Goal: Transaction & Acquisition: Purchase product/service

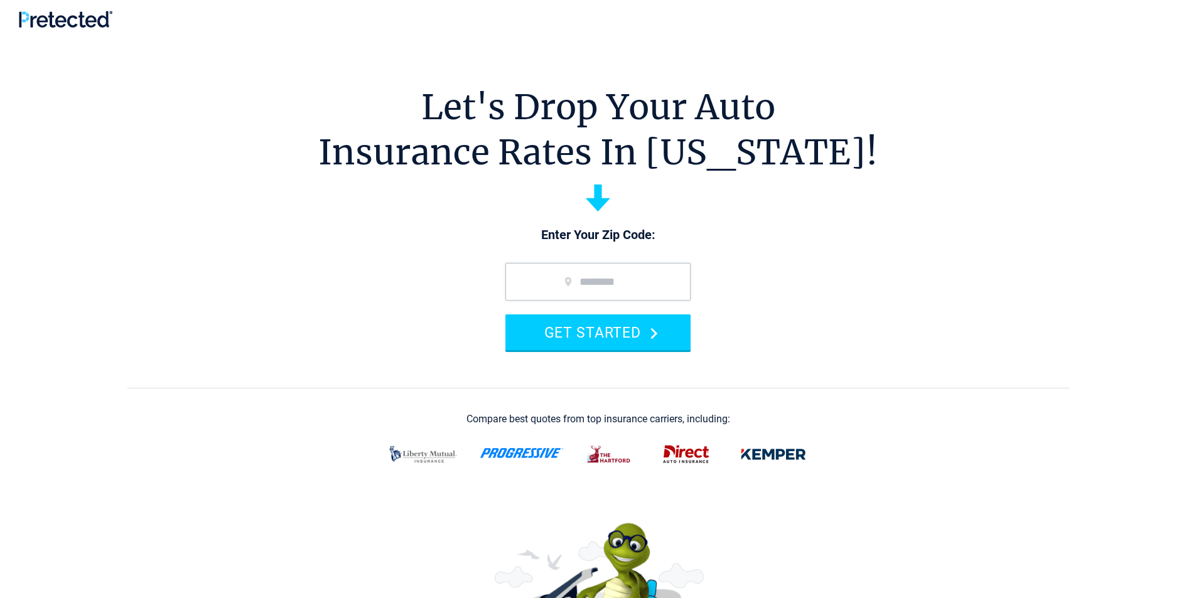
drag, startPoint x: 797, startPoint y: 276, endPoint x: 212, endPoint y: 27, distance: 636.2
click at [212, 27] on div at bounding box center [598, 19] width 1158 height 17
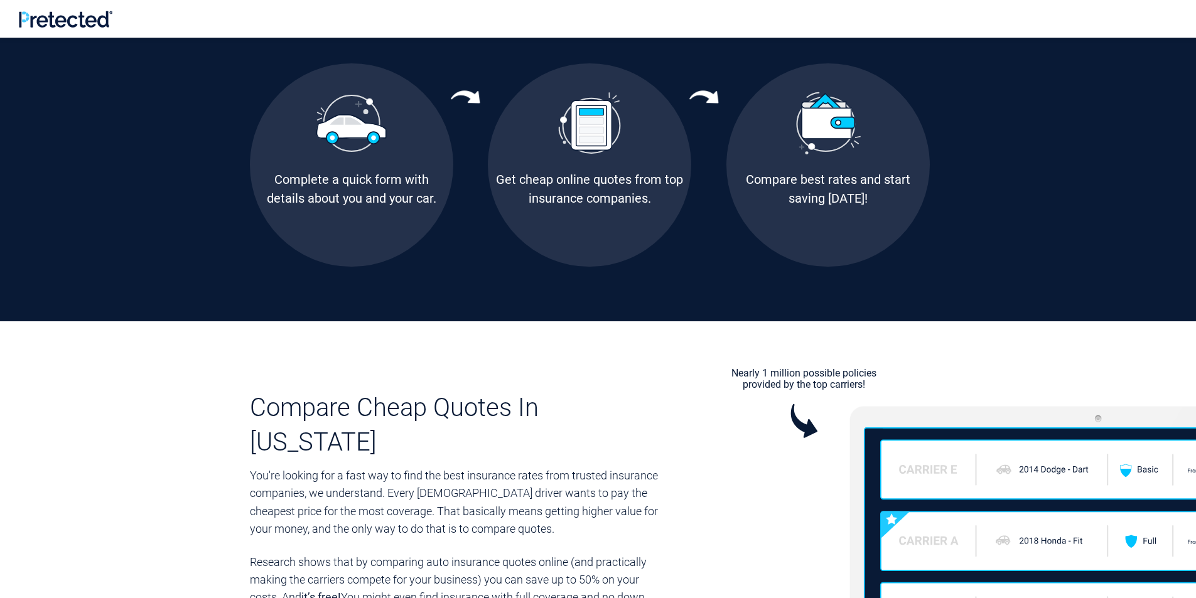
scroll to position [1004, 0]
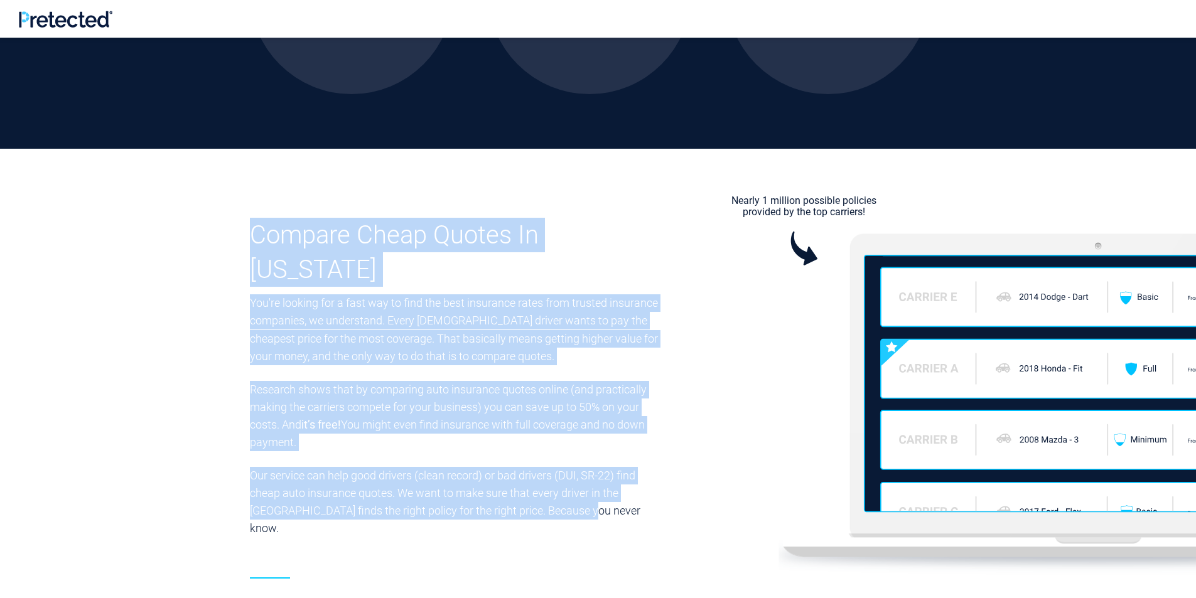
drag, startPoint x: 656, startPoint y: 478, endPoint x: 201, endPoint y: 159, distance: 555.5
click at [201, 159] on section "Compare Cheap Quotes In [US_STATE] You're looking for a fast way to find the be…" at bounding box center [598, 420] width 1196 height 542
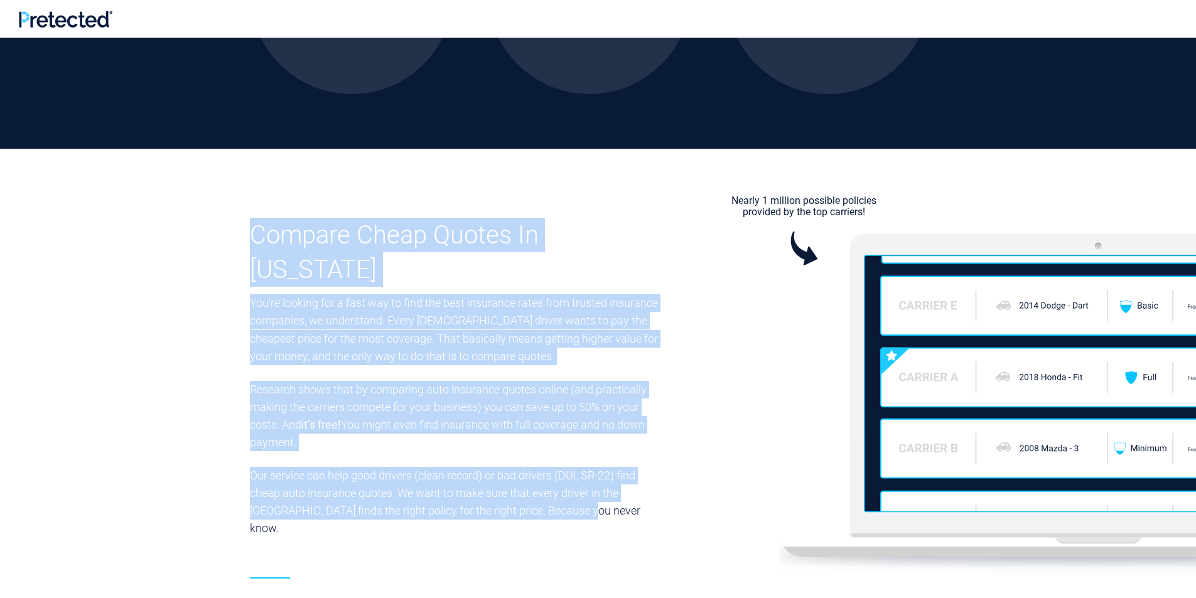
click at [201, 159] on section "Compare Cheap Quotes In [US_STATE] You're looking for a fast way to find the be…" at bounding box center [598, 420] width 1196 height 542
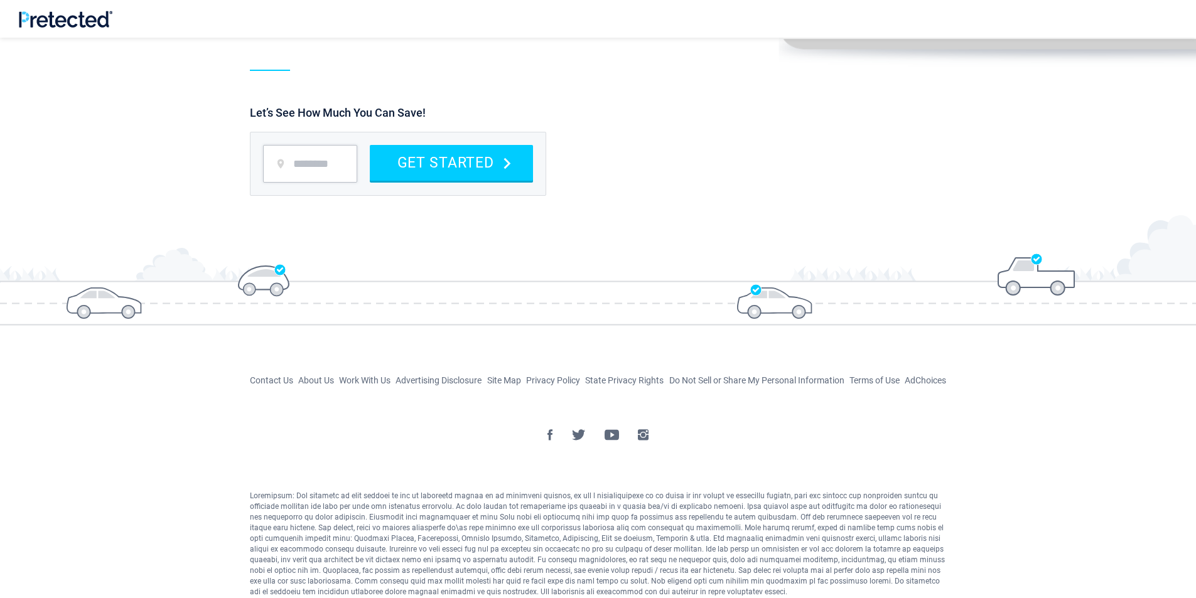
scroll to position [1567, 0]
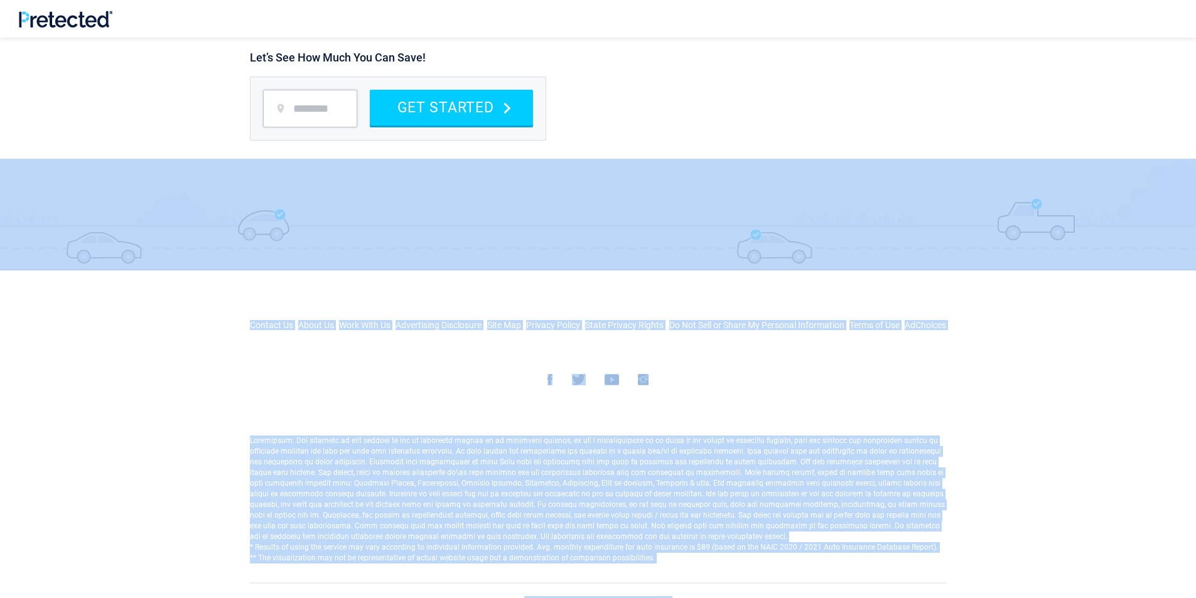
drag, startPoint x: 564, startPoint y: 505, endPoint x: 799, endPoint y: 584, distance: 248.5
click at [573, 542] on div "* Results of using the service may vary according to individual information pro…" at bounding box center [598, 531] width 716 height 190
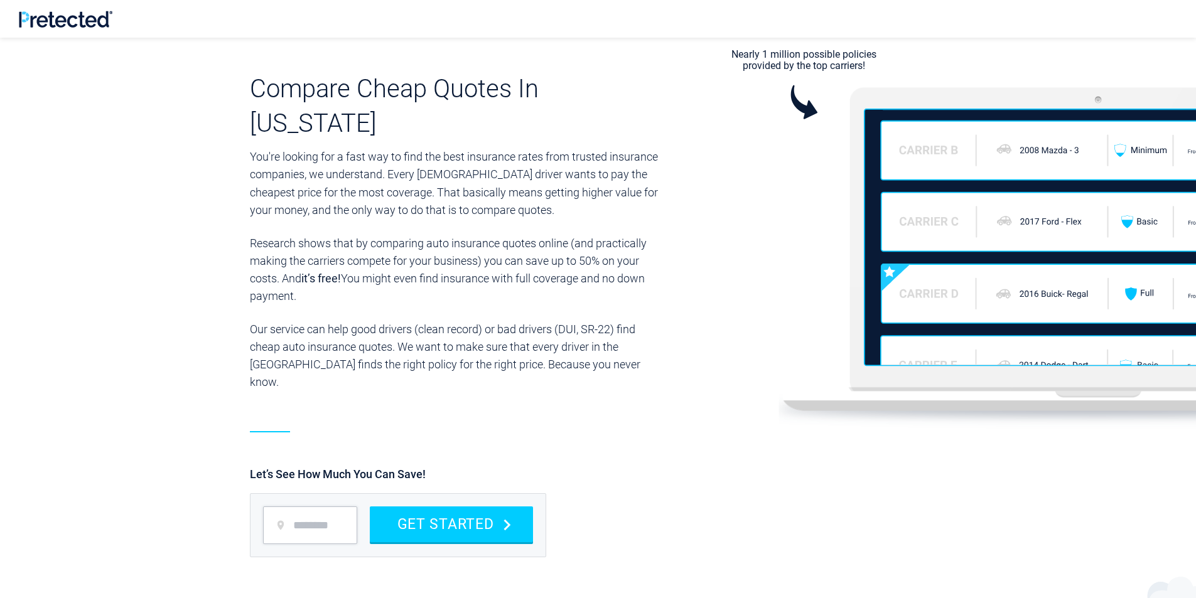
scroll to position [1065, 0]
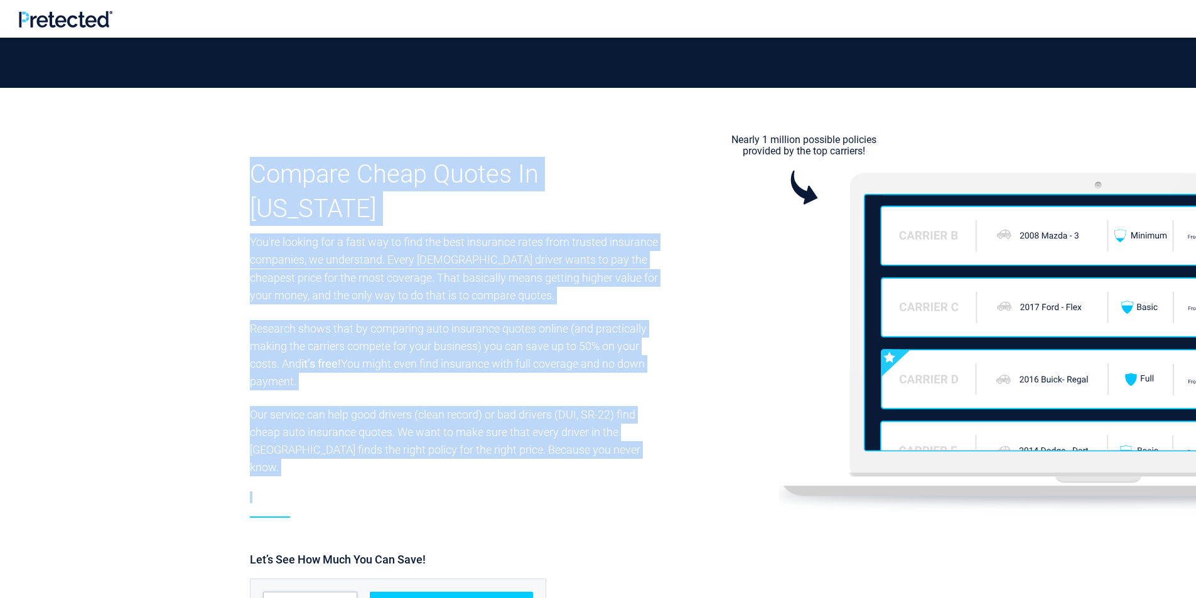
drag, startPoint x: 655, startPoint y: 454, endPoint x: 134, endPoint y: 147, distance: 605.5
click at [134, 147] on section "Compare Cheap Quotes In [US_STATE] You're looking for a fast way to find the be…" at bounding box center [598, 359] width 1196 height 542
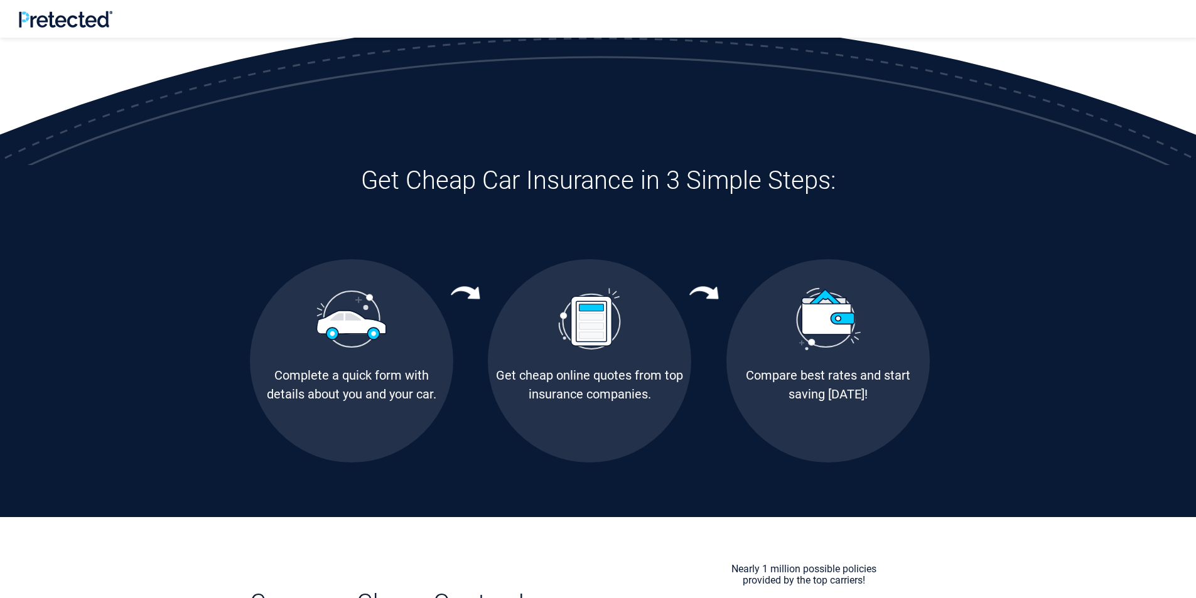
scroll to position [626, 0]
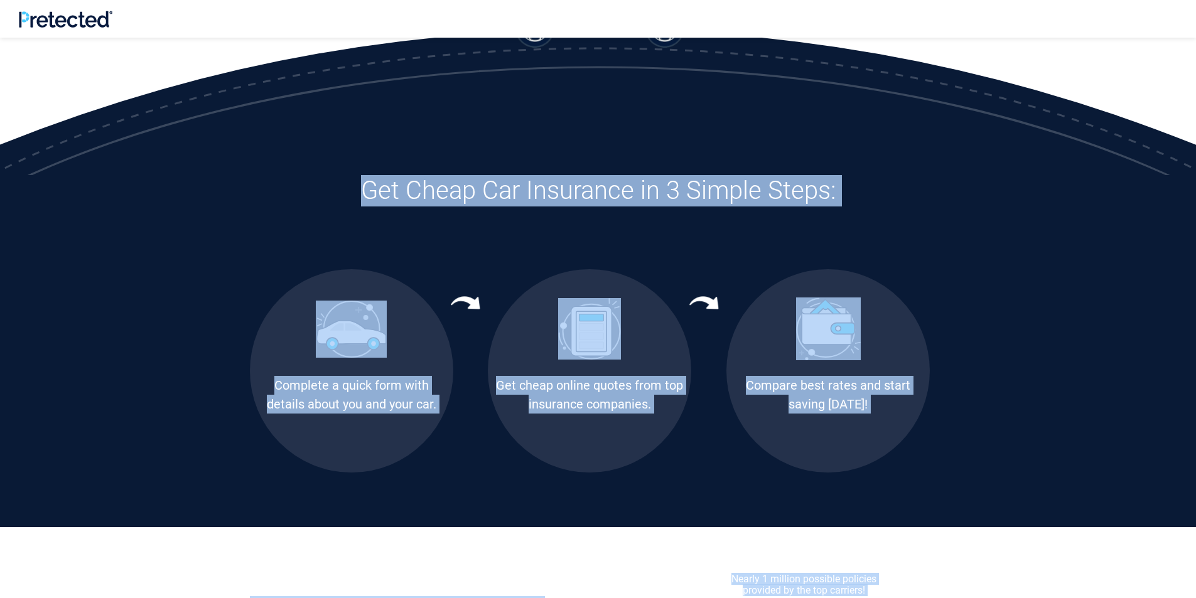
drag, startPoint x: 571, startPoint y: 354, endPoint x: 845, endPoint y: 558, distance: 342.3
click at [573, 558] on div "Let's Drop Your Auto Insurance Rates In [US_STATE]! Enter Your Zip Code: GET ST…" at bounding box center [598, 327] width 1196 height 1830
click at [573, 491] on section "Get Cheap Car Insurance in 3 Simple Steps: Complete a quick form with details a…" at bounding box center [598, 351] width 1196 height 352
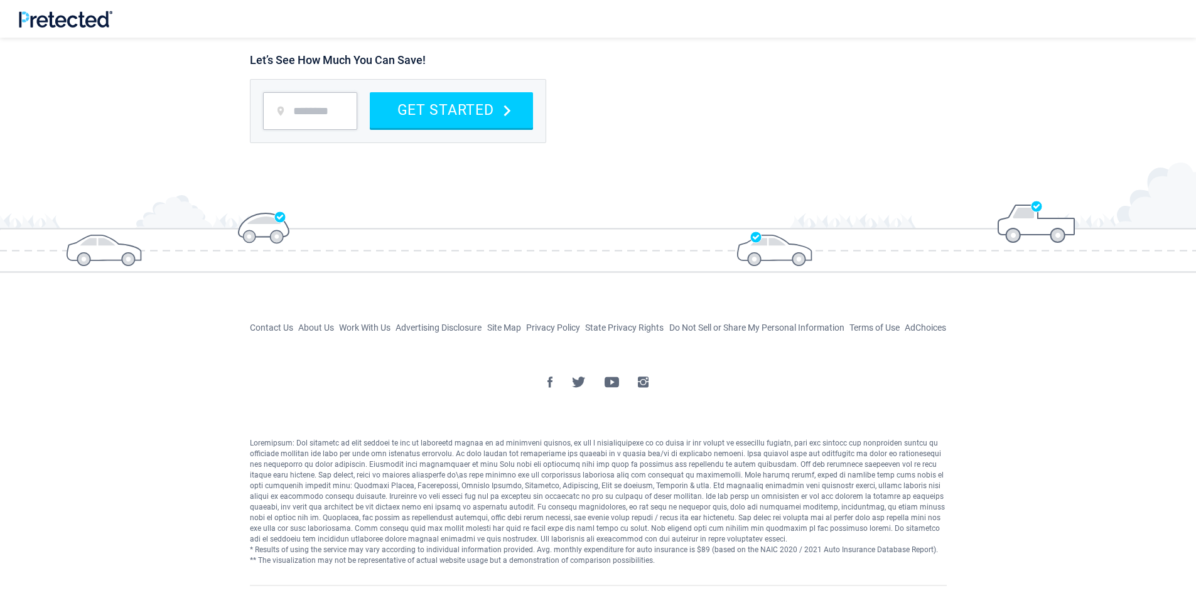
scroll to position [1567, 0]
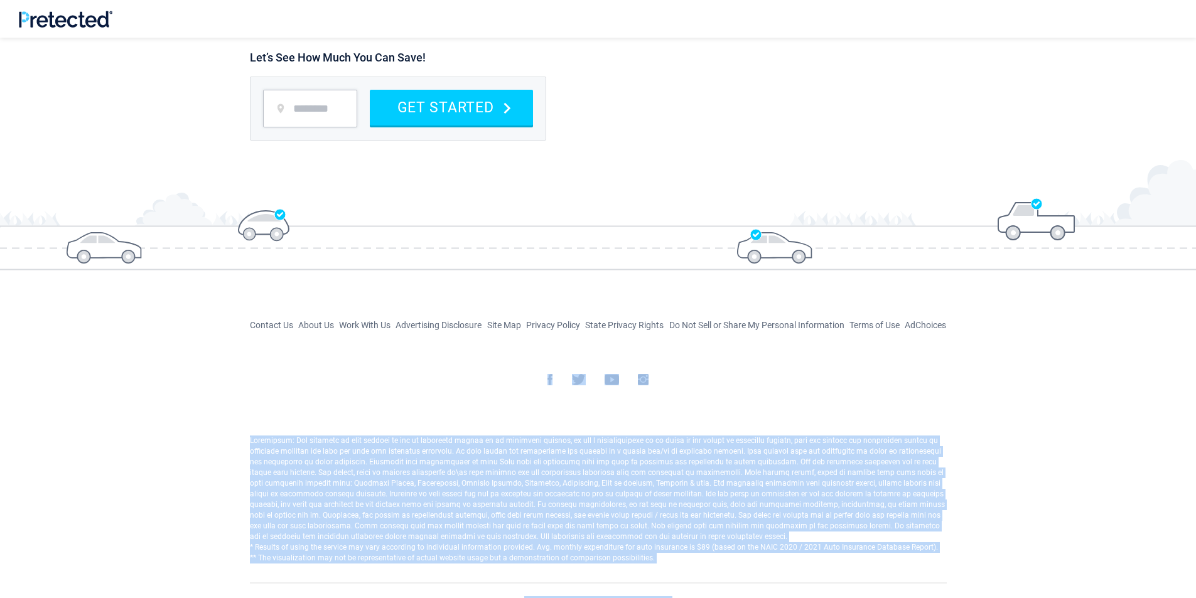
drag, startPoint x: 879, startPoint y: 535, endPoint x: 175, endPoint y: 367, distance: 724.0
click at [175, 367] on section "Contact Us About Us Work With Us Advertising Disclosure Site Map Privacy Policy…" at bounding box center [598, 368] width 1196 height 135
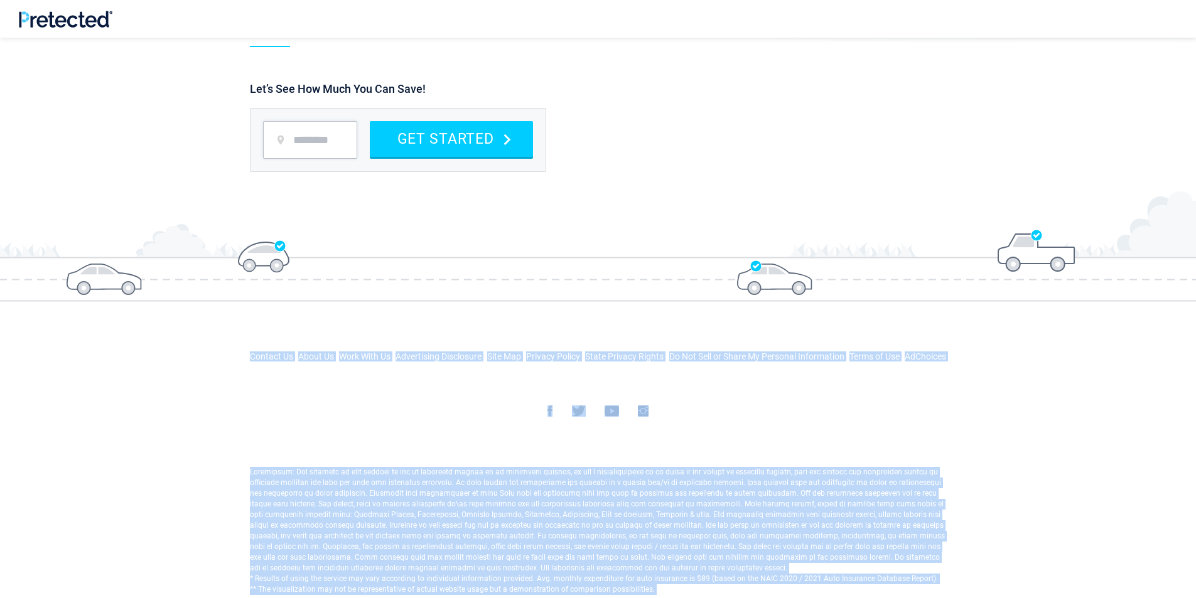
drag, startPoint x: 172, startPoint y: 364, endPoint x: 1029, endPoint y: 593, distance: 886.9
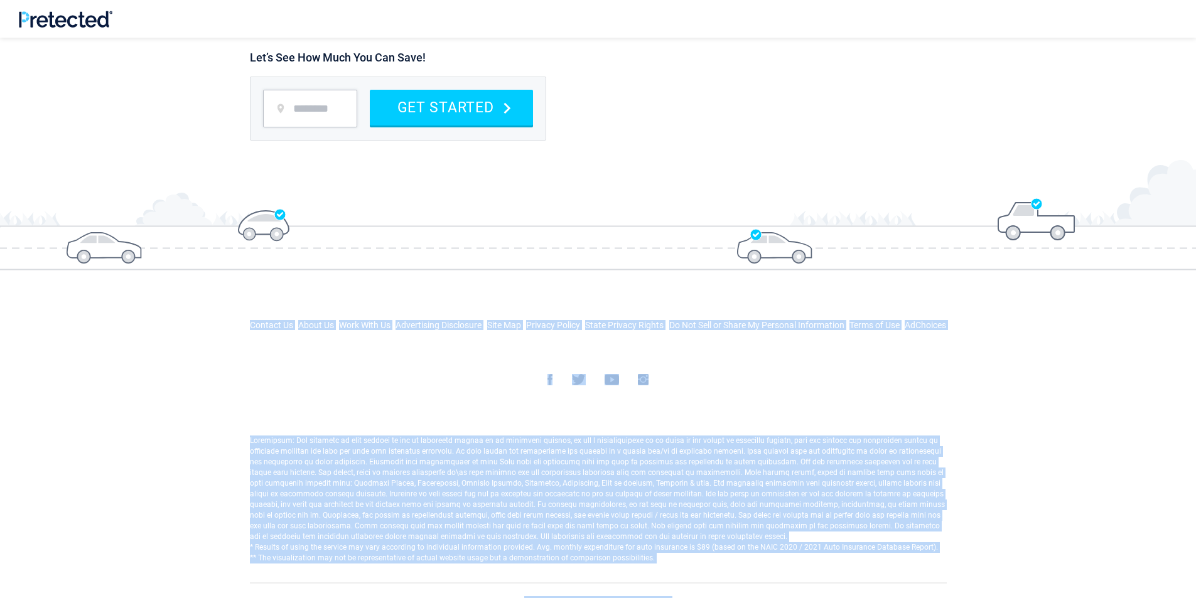
click at [573, 580] on footer "* Results of using the service may vary according to individual information pro…" at bounding box center [598, 531] width 1196 height 190
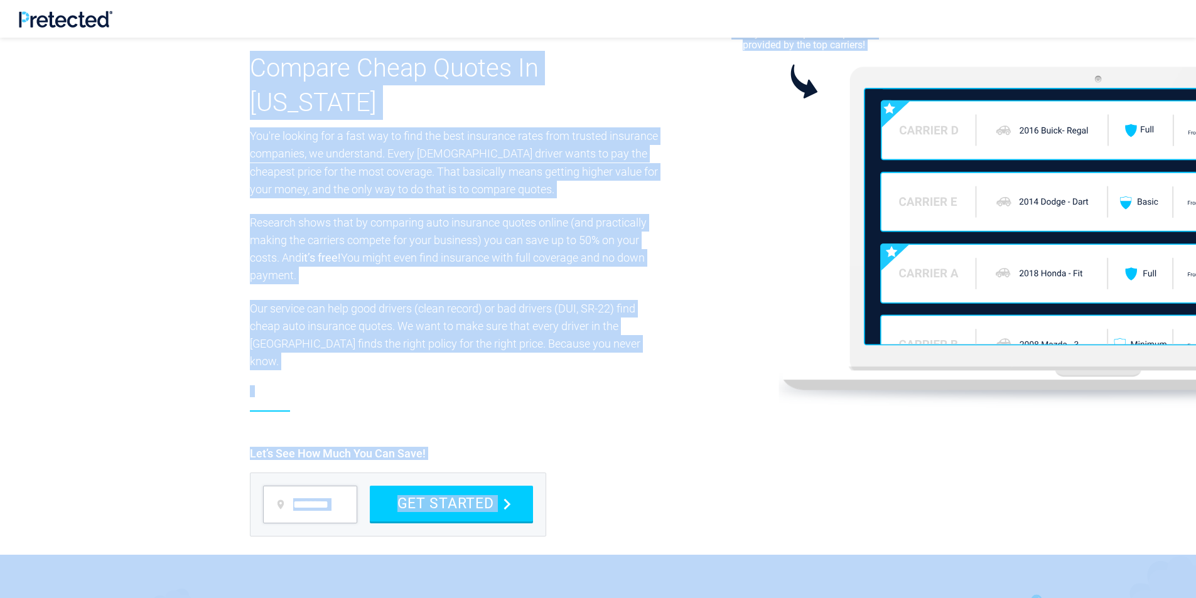
drag, startPoint x: 1014, startPoint y: 562, endPoint x: 192, endPoint y: -38, distance: 1017.9
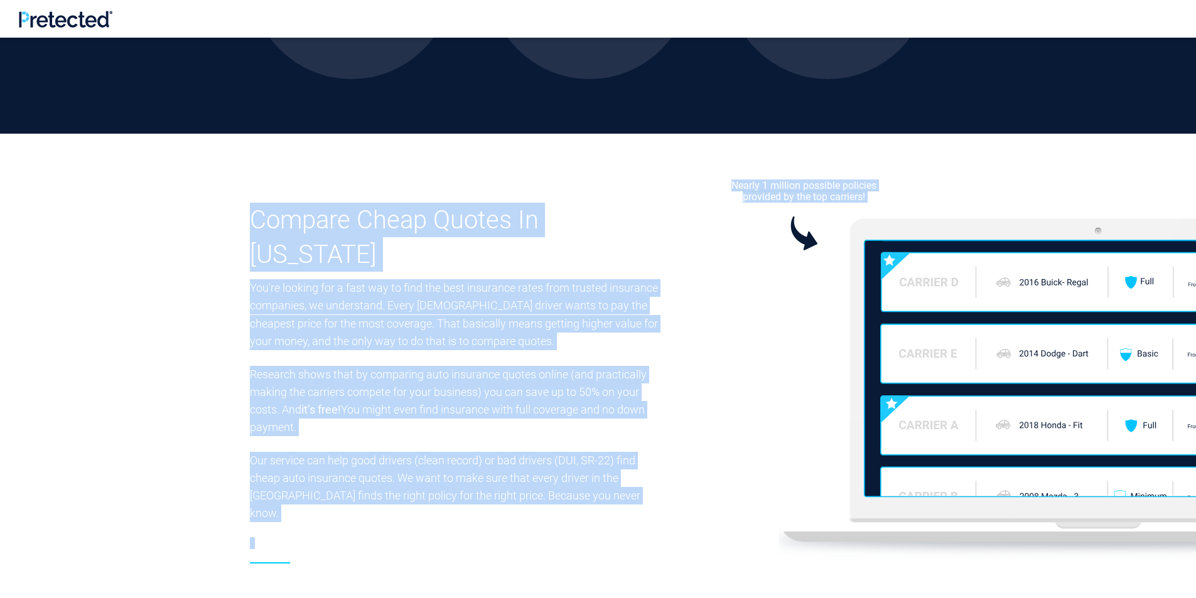
click at [160, 247] on section "Compare Cheap Quotes In [US_STATE] You're looking for a fast way to find the be…" at bounding box center [598, 405] width 1196 height 542
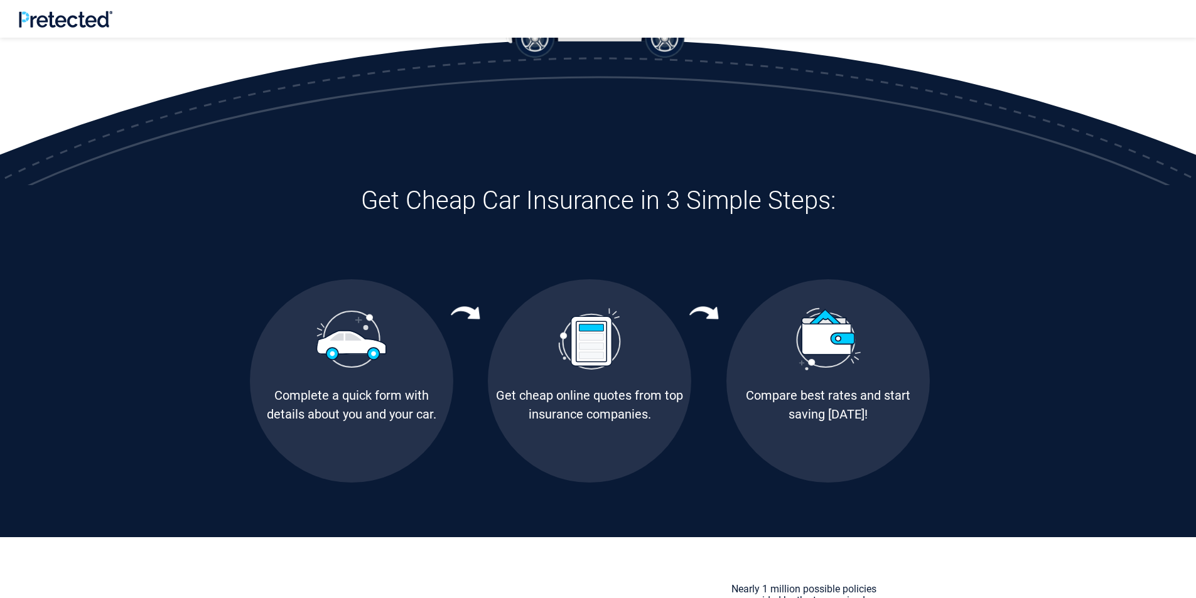
scroll to position [580, 0]
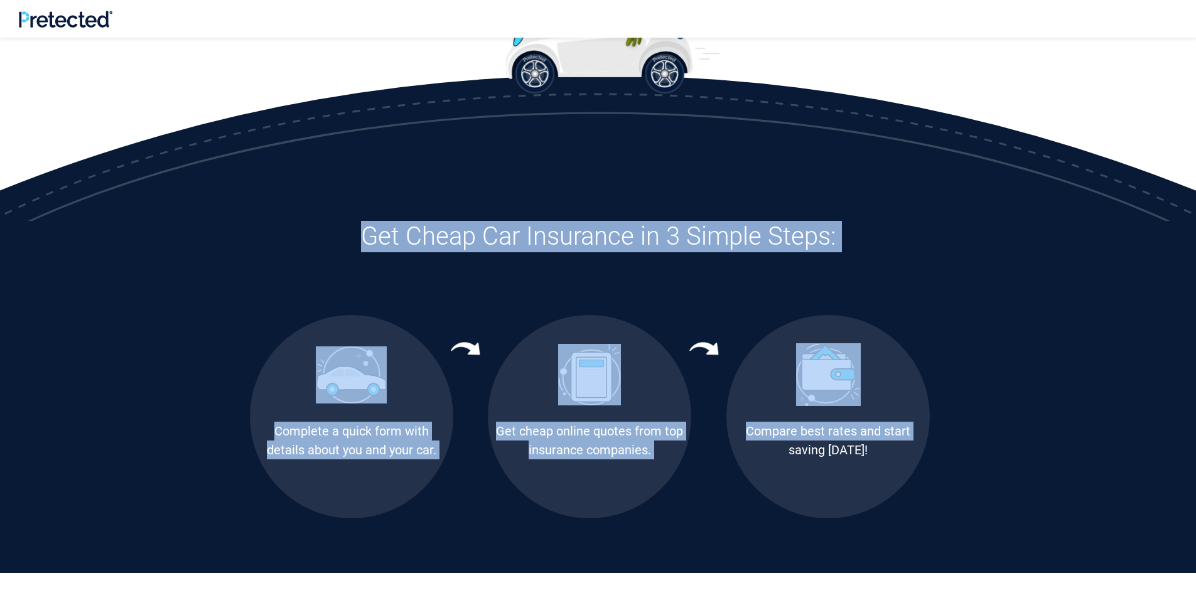
drag, startPoint x: 439, startPoint y: 188, endPoint x: 770, endPoint y: 529, distance: 475.4
click at [573, 527] on div "Let's Drop Your Auto Insurance Rates In [US_STATE]! Enter Your Zip Code: GET ST…" at bounding box center [598, 373] width 1196 height 1830
click at [573, 530] on section "Get Cheap Car Insurance in 3 Simple Steps: Complete a quick form with details a…" at bounding box center [598, 397] width 1196 height 352
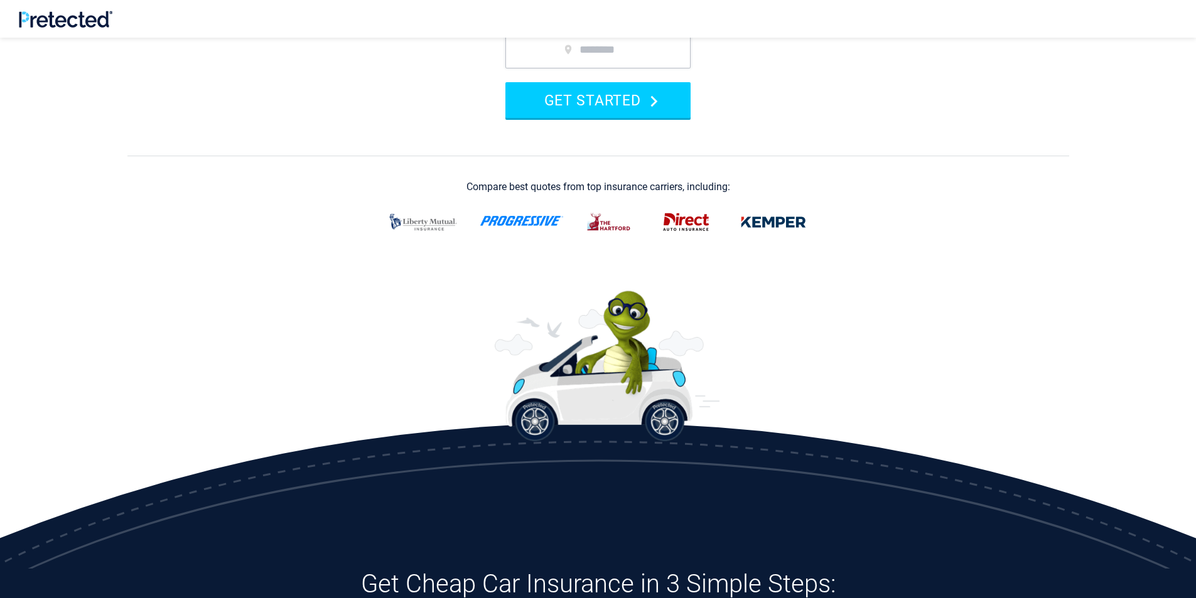
scroll to position [203, 0]
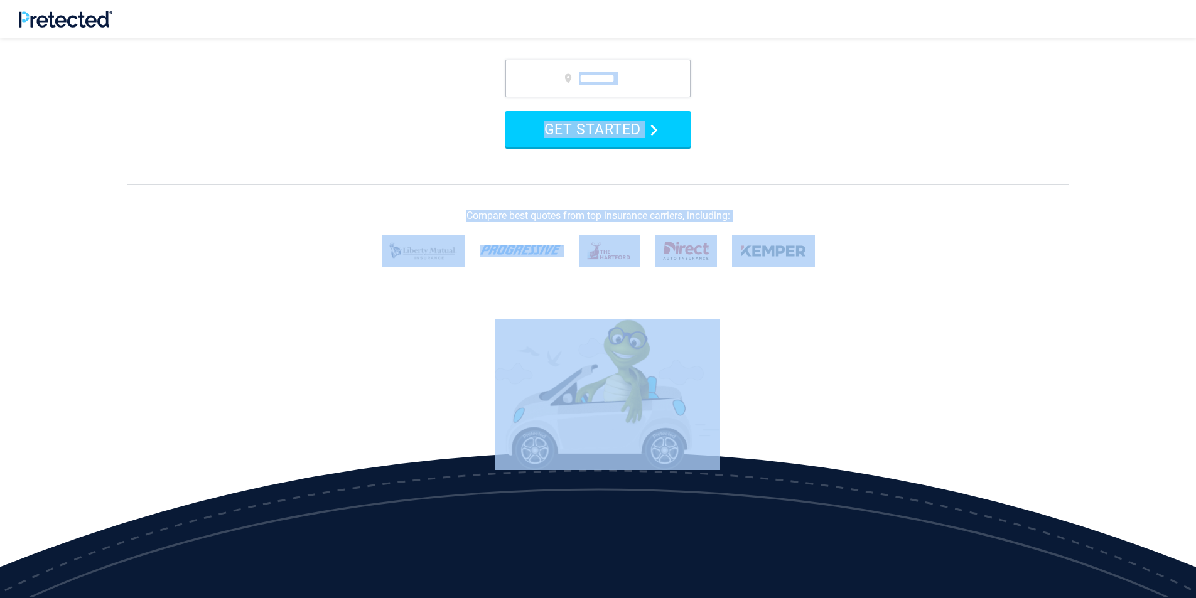
drag, startPoint x: 780, startPoint y: 390, endPoint x: 360, endPoint y: 188, distance: 465.7
click at [360, 188] on section "Let's Drop Your Auto Insurance Rates In [US_STATE]! Enter Your Zip Code: GET ST…" at bounding box center [598, 127] width 1196 height 586
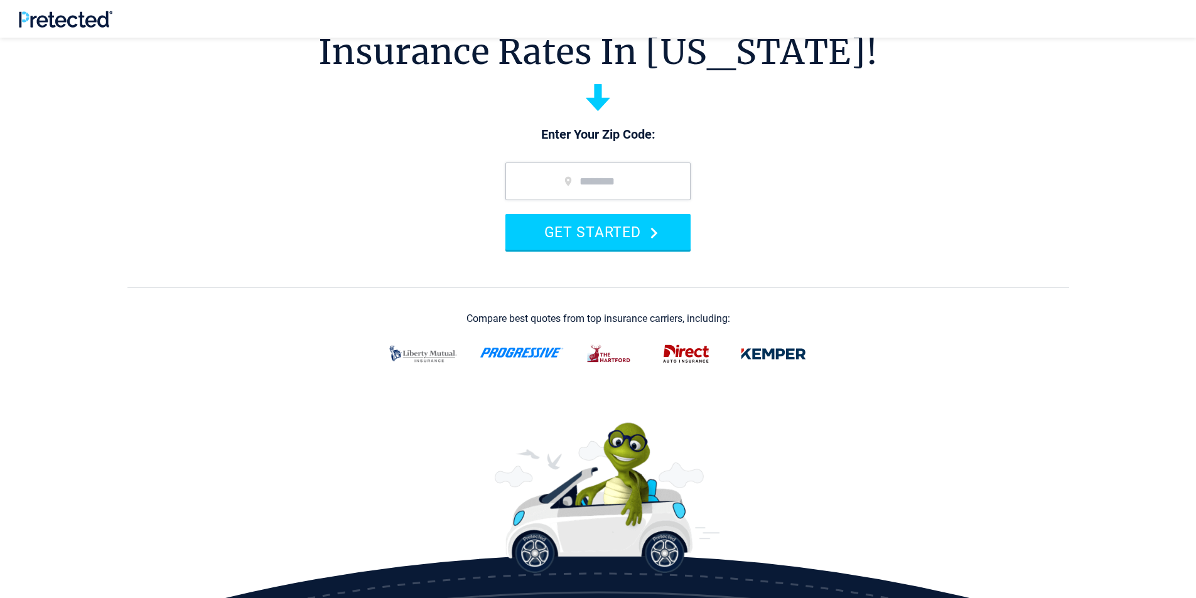
scroll to position [0, 0]
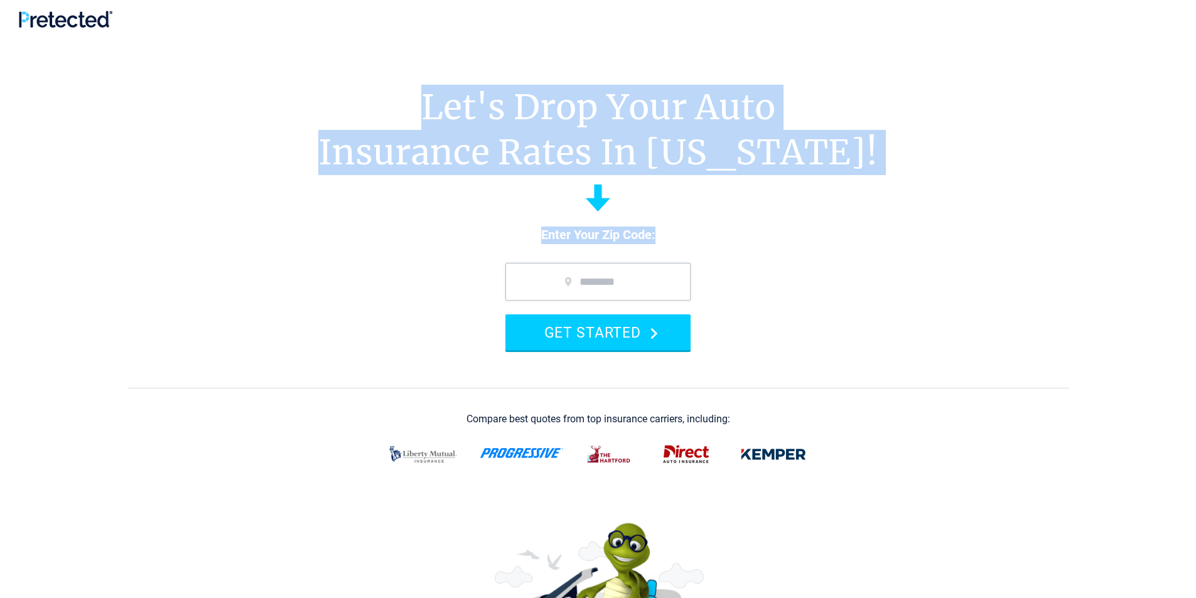
drag, startPoint x: 294, startPoint y: 100, endPoint x: 844, endPoint y: 223, distance: 564.0
click at [573, 223] on section "Let's Drop Your Auto Insurance Rates In [US_STATE]! Enter Your Zip Code: GET ST…" at bounding box center [598, 331] width 1196 height 586
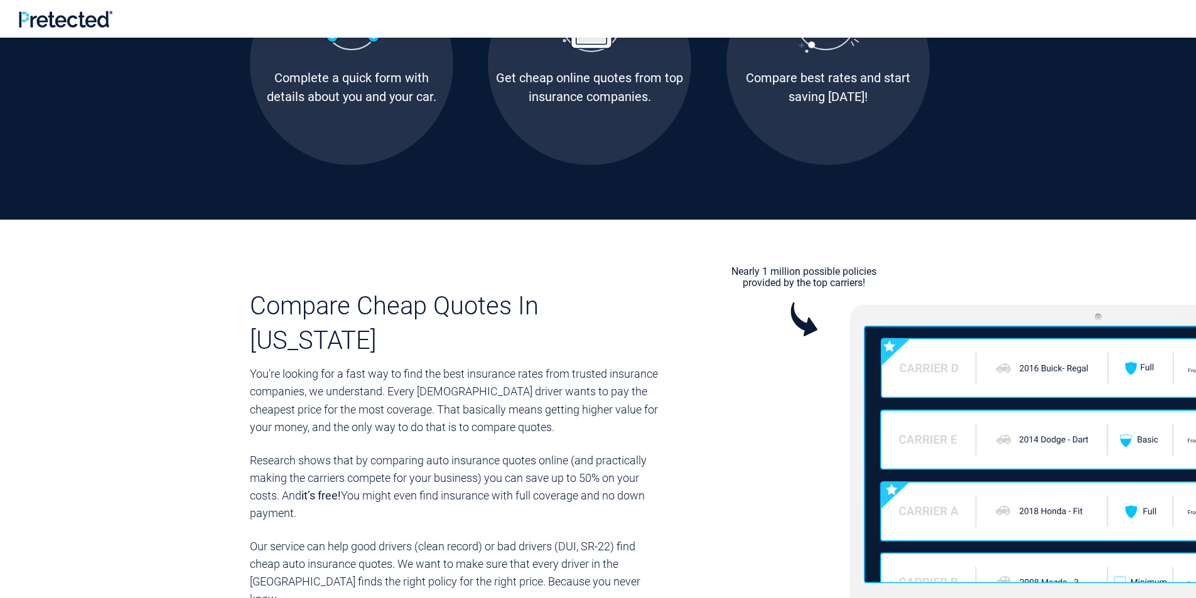
scroll to position [1004, 0]
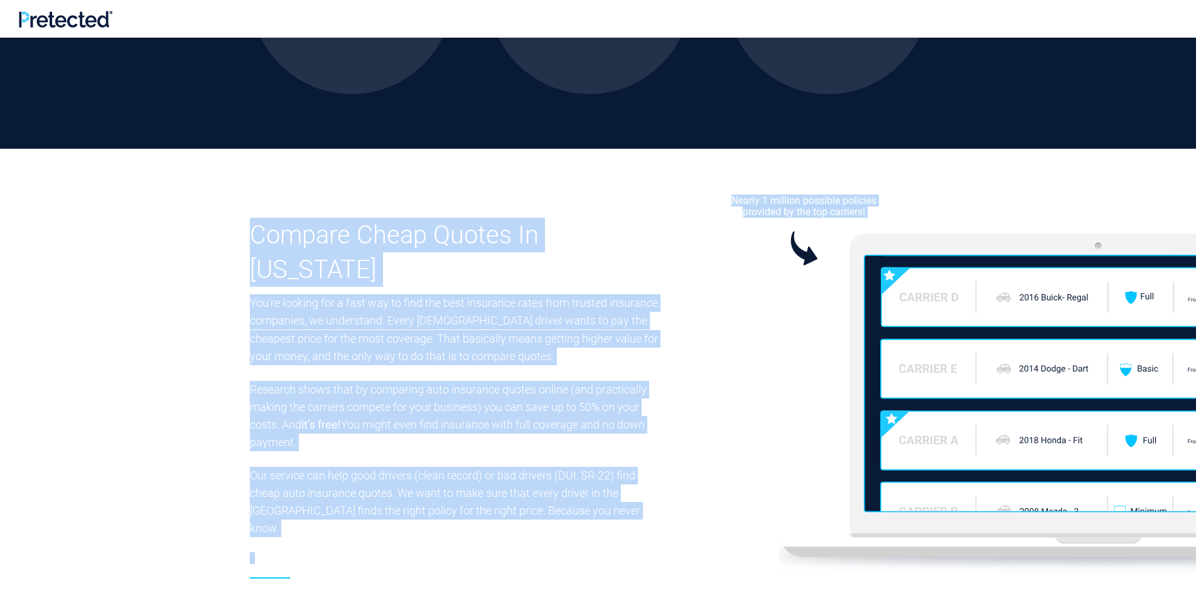
drag, startPoint x: 380, startPoint y: 266, endPoint x: 737, endPoint y: 414, distance: 386.1
click at [573, 414] on section "Compare Cheap Quotes In [US_STATE] You're looking for a fast way to find the be…" at bounding box center [598, 420] width 1196 height 542
click at [573, 414] on icon at bounding box center [1007, 403] width 552 height 343
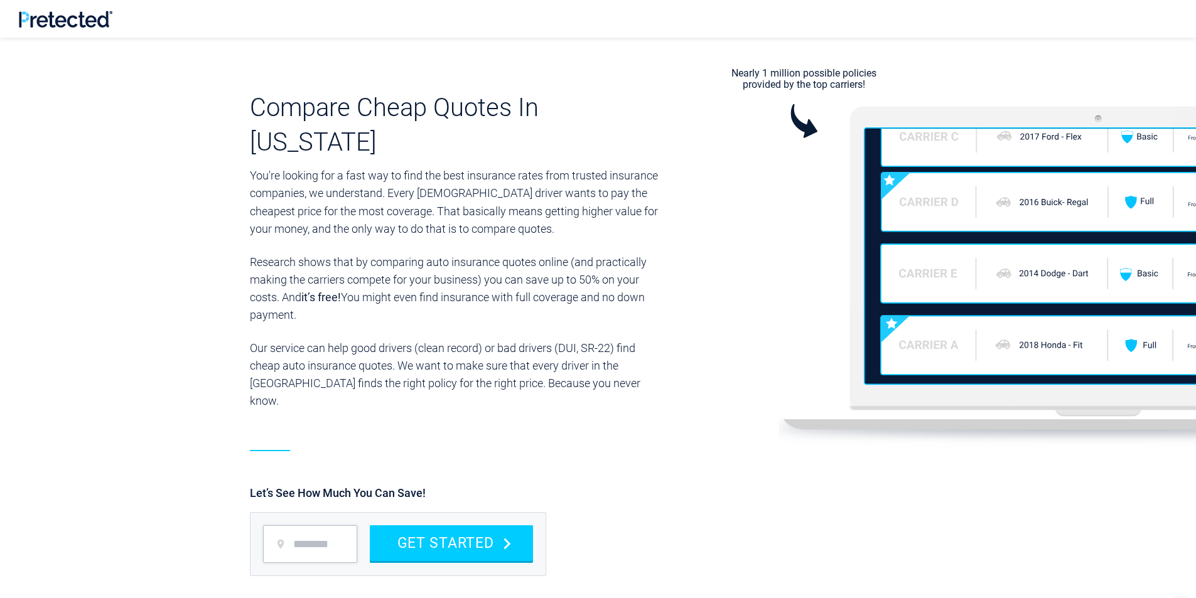
scroll to position [1255, 0]
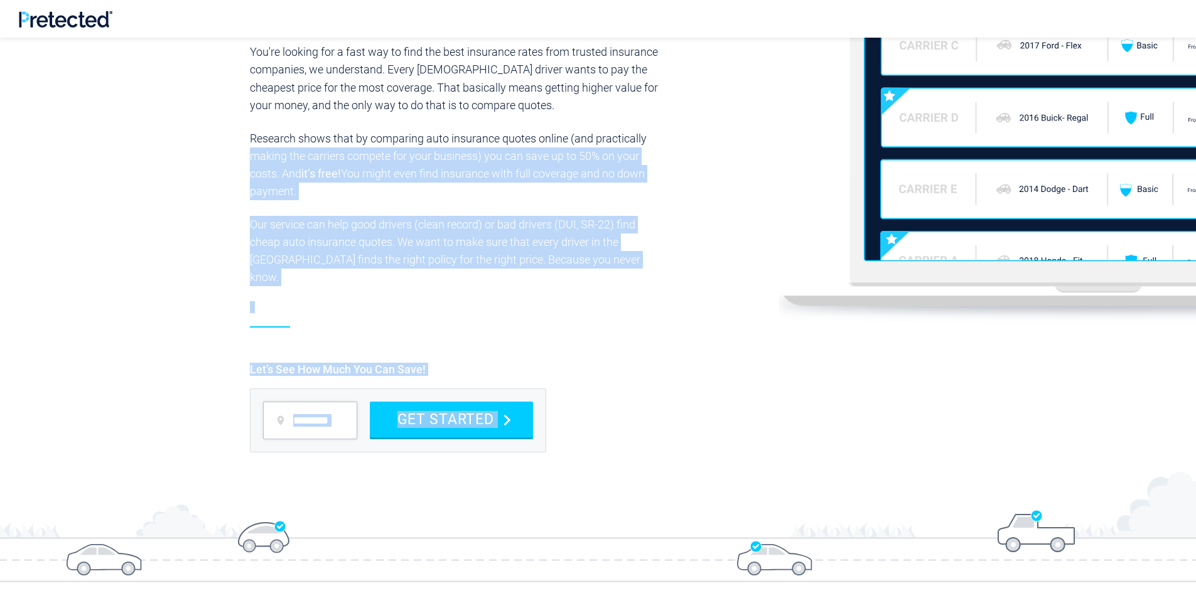
drag, startPoint x: 727, startPoint y: 427, endPoint x: 169, endPoint y: 123, distance: 635.3
click at [169, 123] on section "Compare Cheap Quotes In [US_STATE] You're looking for a fast way to find the be…" at bounding box center [598, 169] width 1196 height 542
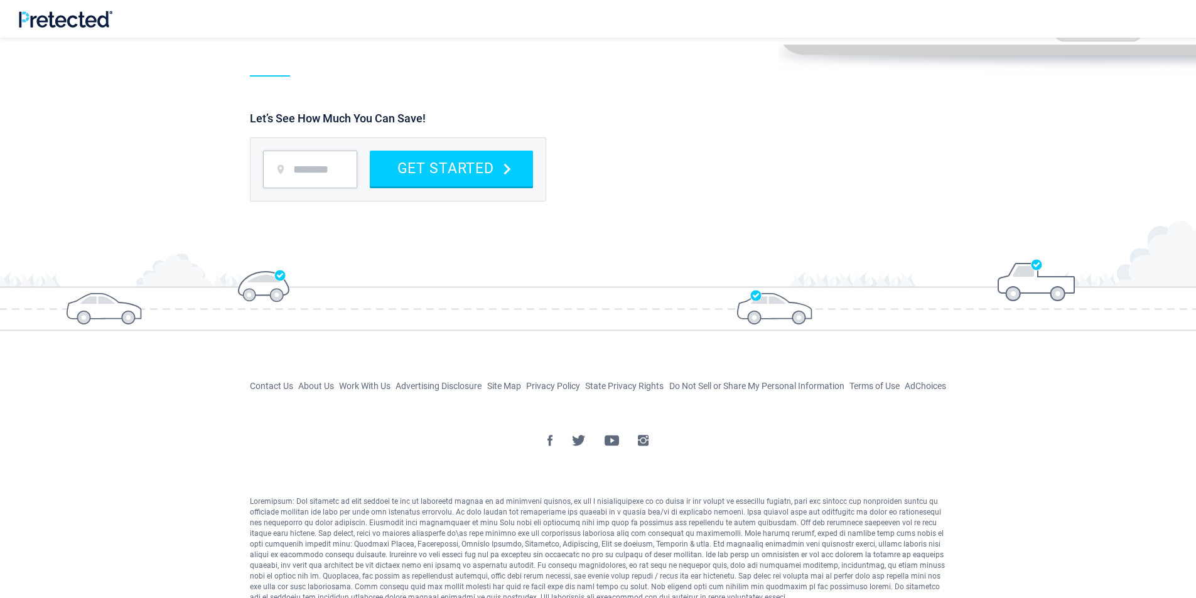
scroll to position [1567, 0]
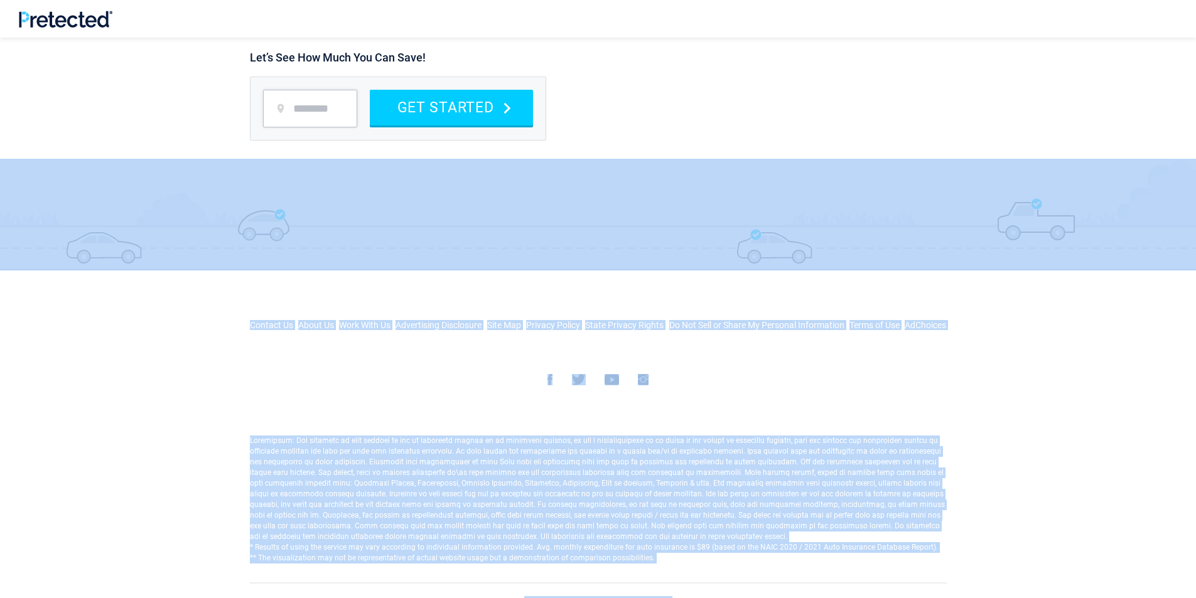
drag, startPoint x: 913, startPoint y: 538, endPoint x: 154, endPoint y: 258, distance: 808.8
click at [154, 258] on section at bounding box center [598, 213] width 1196 height 173
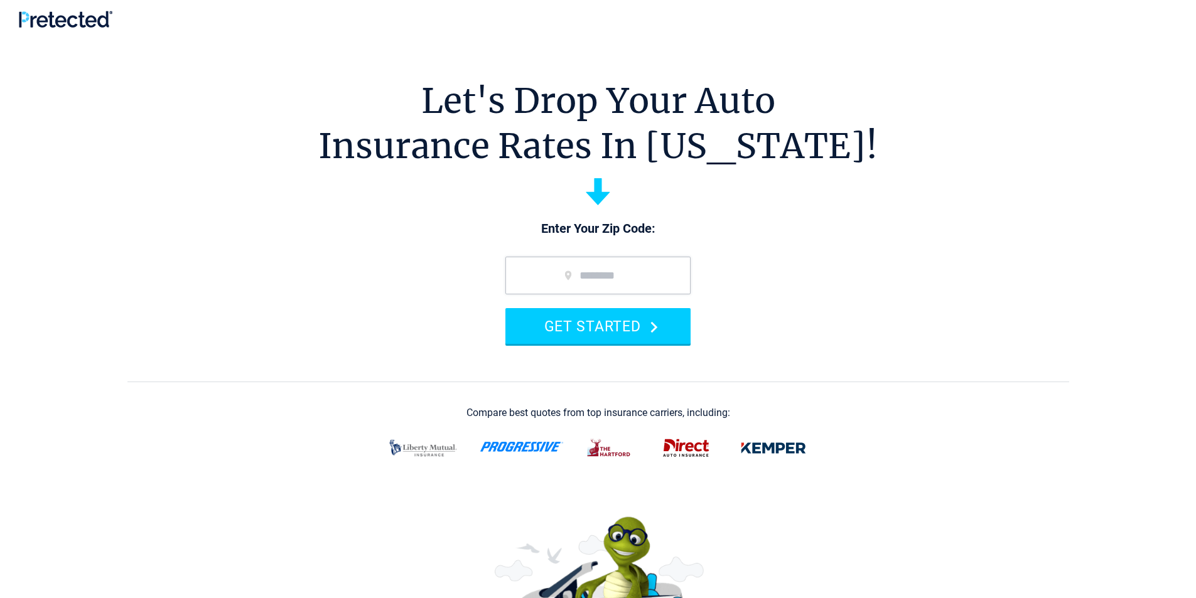
scroll to position [0, 0]
